Goal: Task Accomplishment & Management: Manage account settings

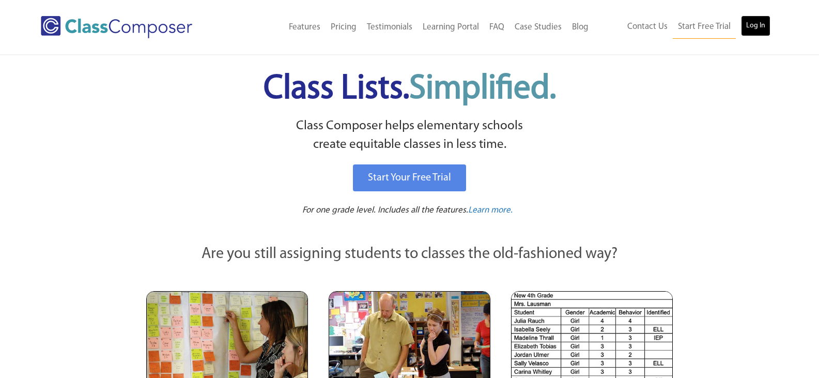
click at [752, 27] on link "Log In" at bounding box center [755, 26] width 29 height 21
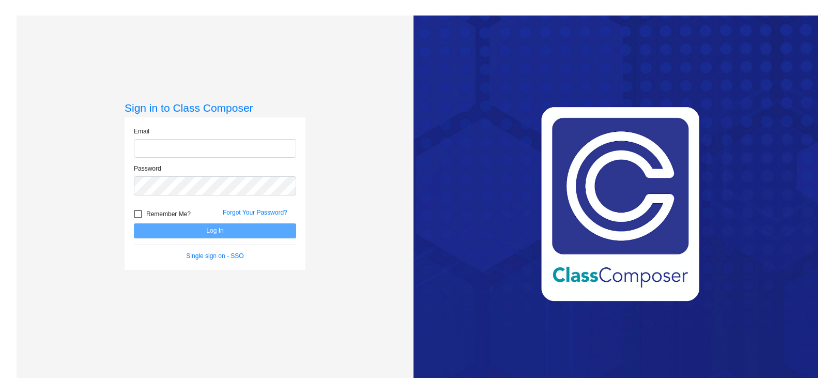
drag, startPoint x: 0, startPoint y: 0, endPoint x: 159, endPoint y: 149, distance: 218.0
click at [159, 149] on input "email" at bounding box center [215, 148] width 162 height 19
drag, startPoint x: 227, startPoint y: 150, endPoint x: -17, endPoint y: 148, distance: 244.0
click at [0, 148] on html "Press Alt+1 for screen-reader mode, Alt+0 to cancel Accessibility Screen-Reader…" at bounding box center [413, 189] width 827 height 378
type input "kbigler@cnusd.k12.ca.us"
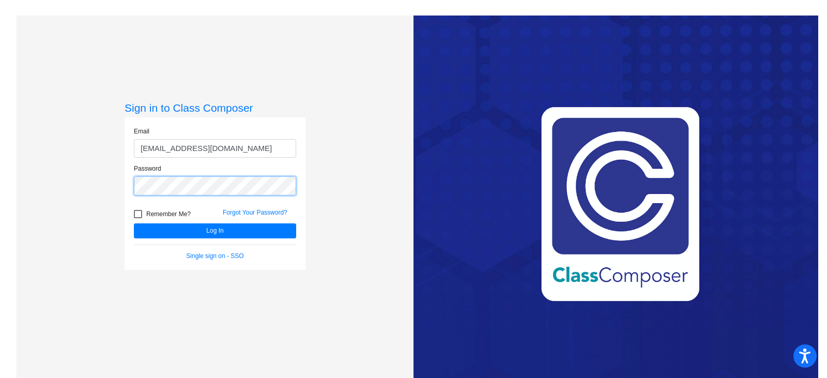
click at [134, 223] on button "Log In" at bounding box center [215, 230] width 162 height 15
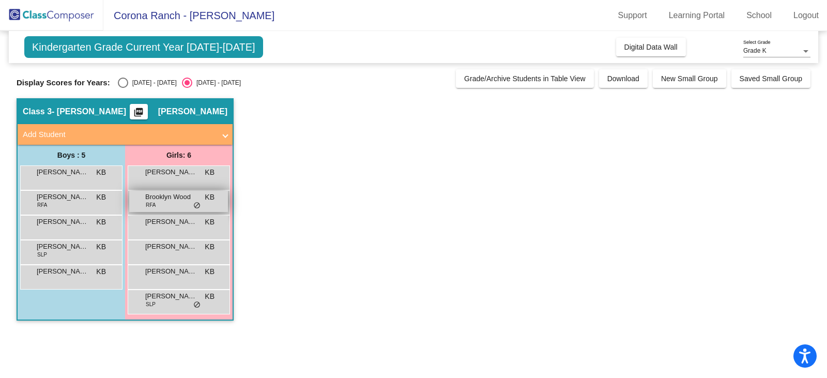
click at [160, 201] on span "Brooklyn Wood" at bounding box center [171, 197] width 52 height 10
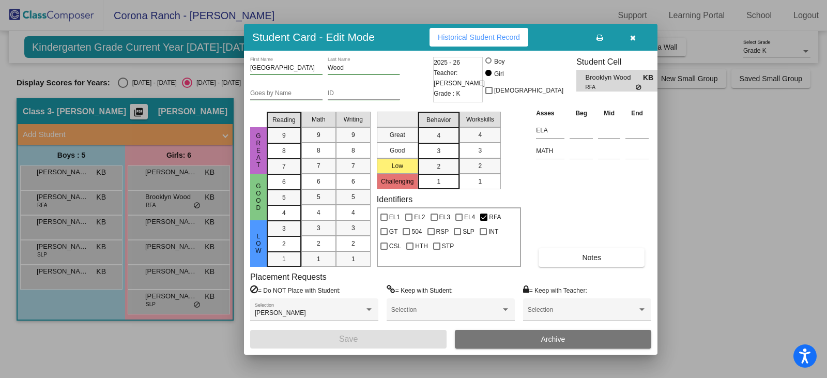
click at [121, 79] on div at bounding box center [413, 189] width 827 height 378
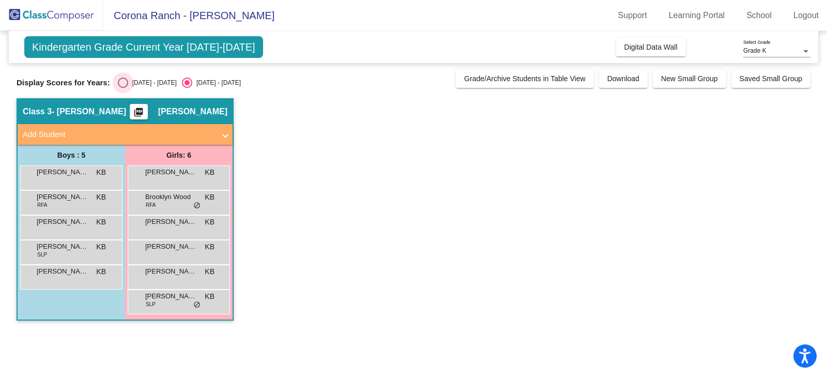
click at [121, 82] on div "Select an option" at bounding box center [123, 83] width 10 height 10
click at [123, 88] on input "2024 - 2025" at bounding box center [123, 88] width 1 height 1
radio input "true"
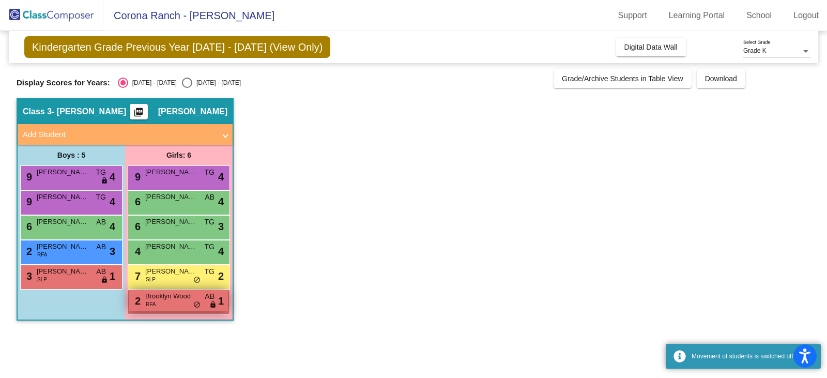
click at [173, 302] on div "2 Brooklyn Wood RFA AB lock do_not_disturb_alt 1" at bounding box center [178, 300] width 99 height 21
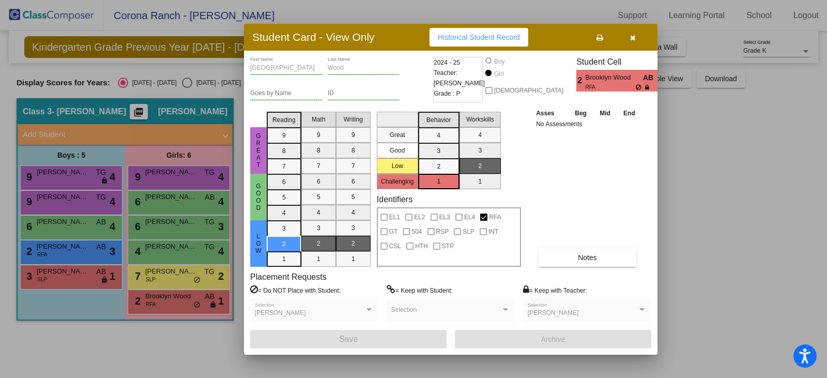
click at [605, 75] on span "Brooklyn Wood" at bounding box center [614, 77] width 57 height 11
click at [592, 83] on span "Brooklyn Wood" at bounding box center [614, 77] width 57 height 11
click at [583, 258] on span "Notes" at bounding box center [587, 257] width 19 height 8
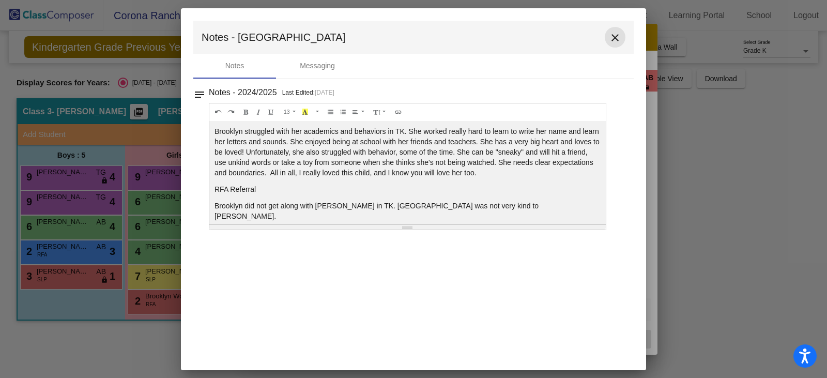
click at [616, 37] on mat-icon "close" at bounding box center [615, 38] width 12 height 12
